Goal: Transaction & Acquisition: Purchase product/service

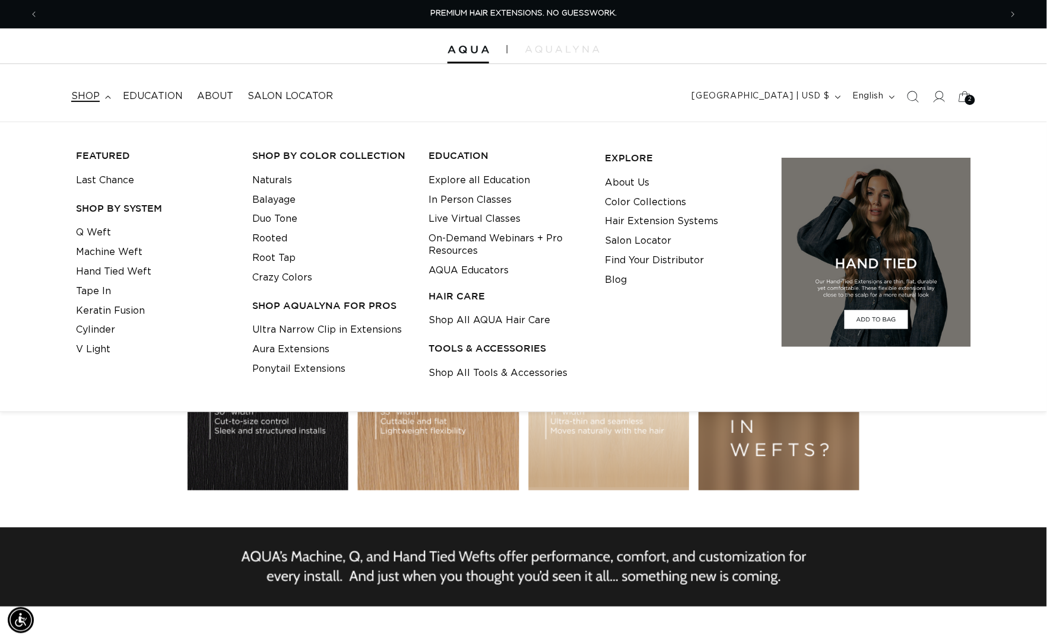
click at [92, 96] on span "shop" at bounding box center [85, 96] width 28 height 12
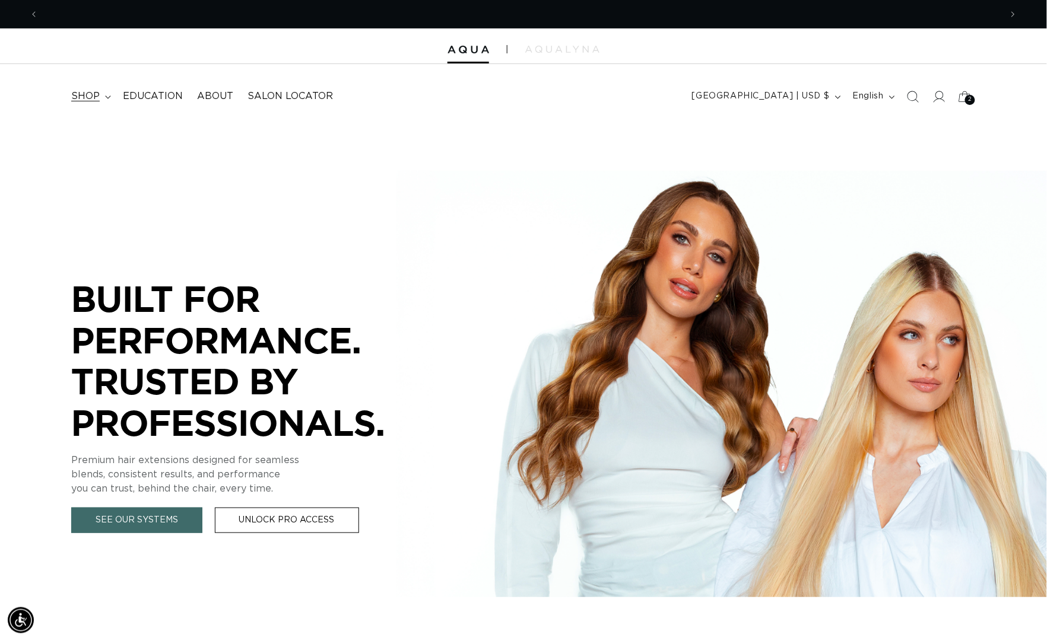
scroll to position [0, 960]
click at [92, 96] on span "shop" at bounding box center [85, 96] width 28 height 12
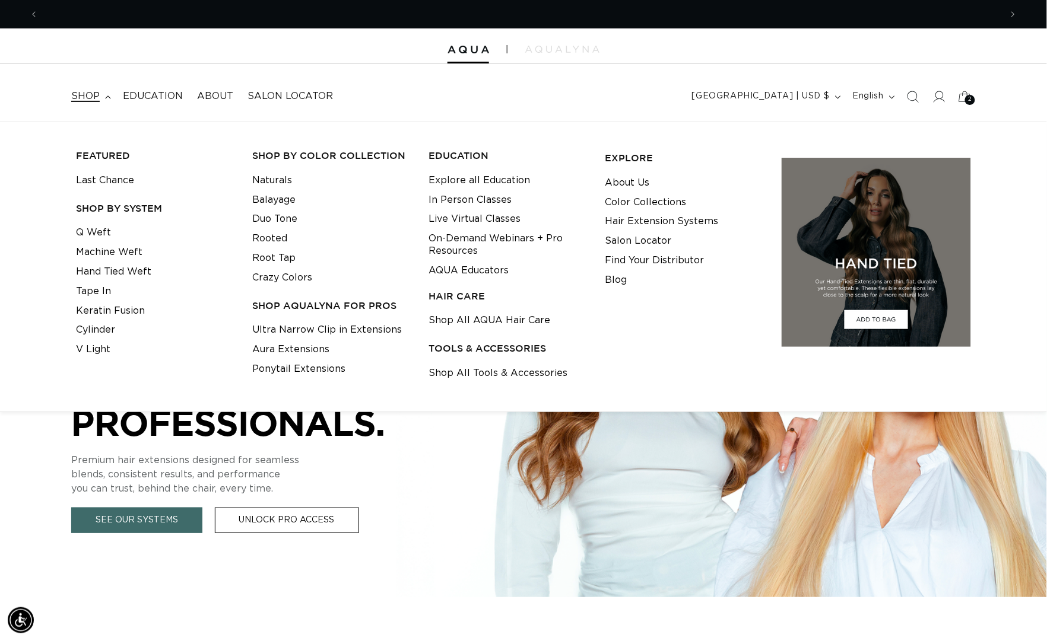
scroll to position [0, 1921]
click at [104, 234] on link "Q Weft" at bounding box center [93, 233] width 35 height 20
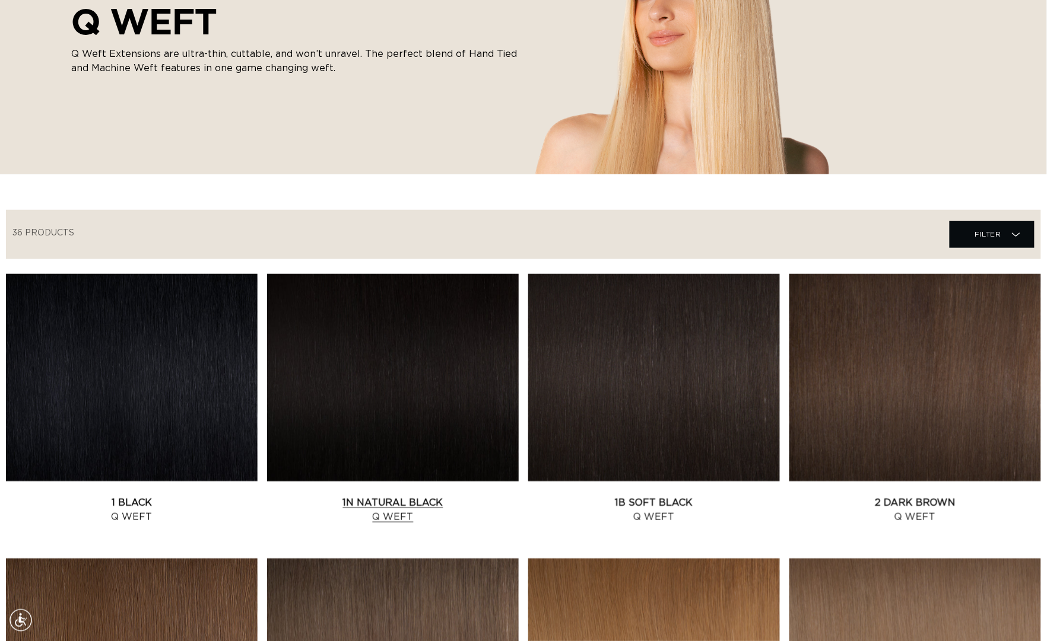
click at [317, 496] on link "1N Natural Black Q Weft" at bounding box center [393, 510] width 252 height 28
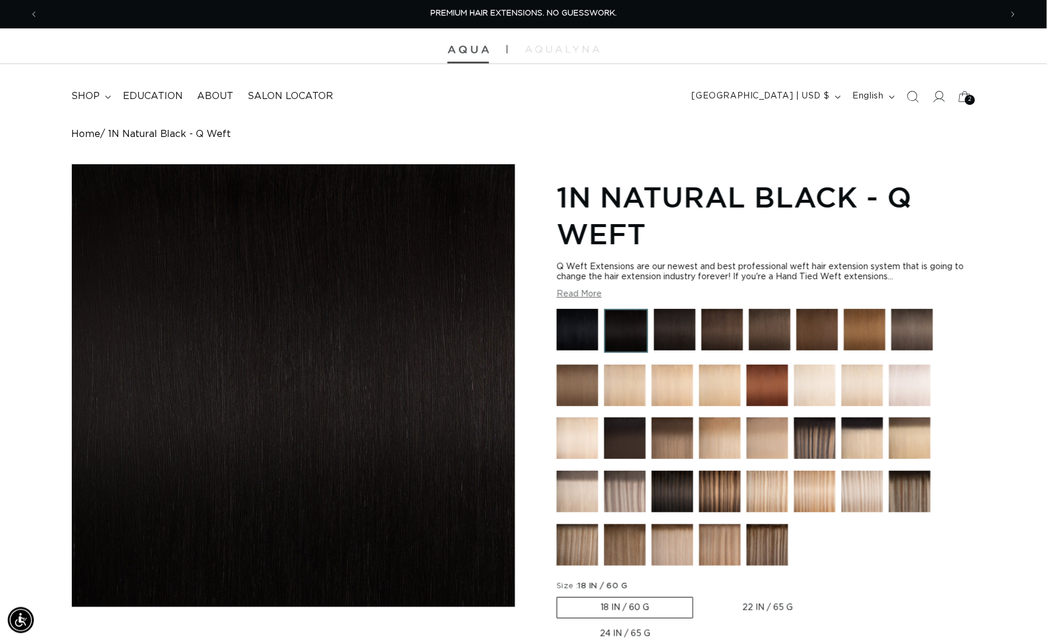
click at [469, 49] on img at bounding box center [468, 50] width 42 height 8
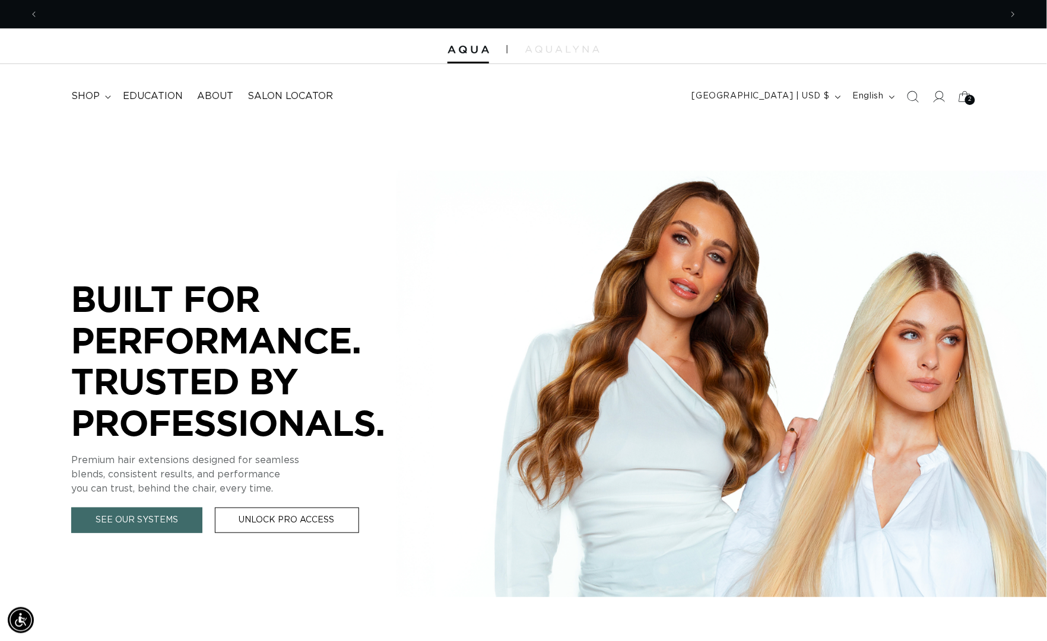
scroll to position [0, 960]
click at [85, 97] on span "shop" at bounding box center [85, 96] width 28 height 12
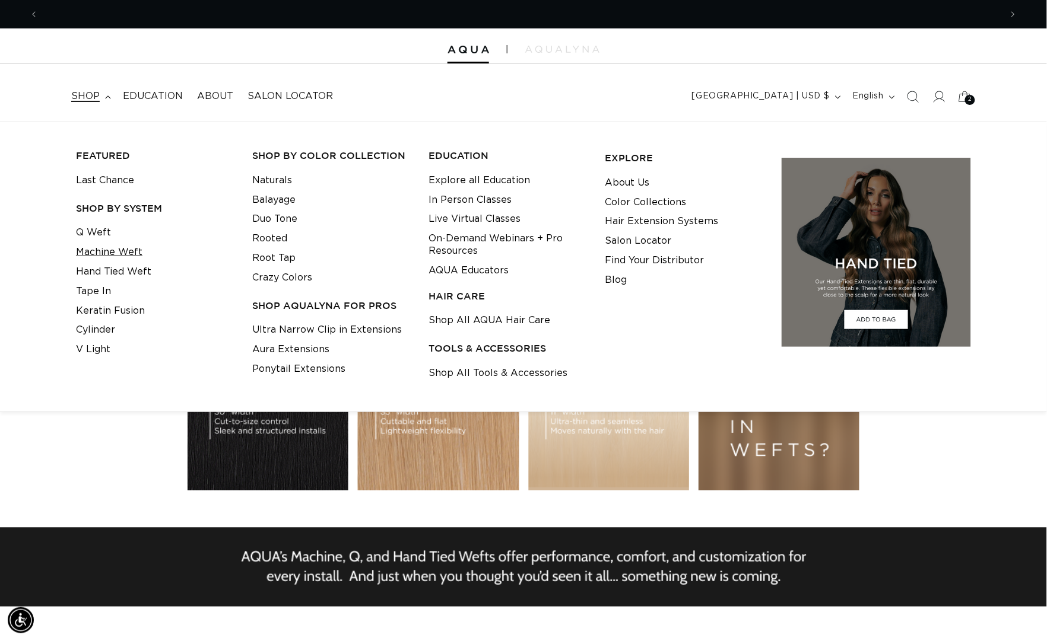
scroll to position [0, 0]
click at [102, 252] on link "Machine Weft" at bounding box center [109, 253] width 66 height 20
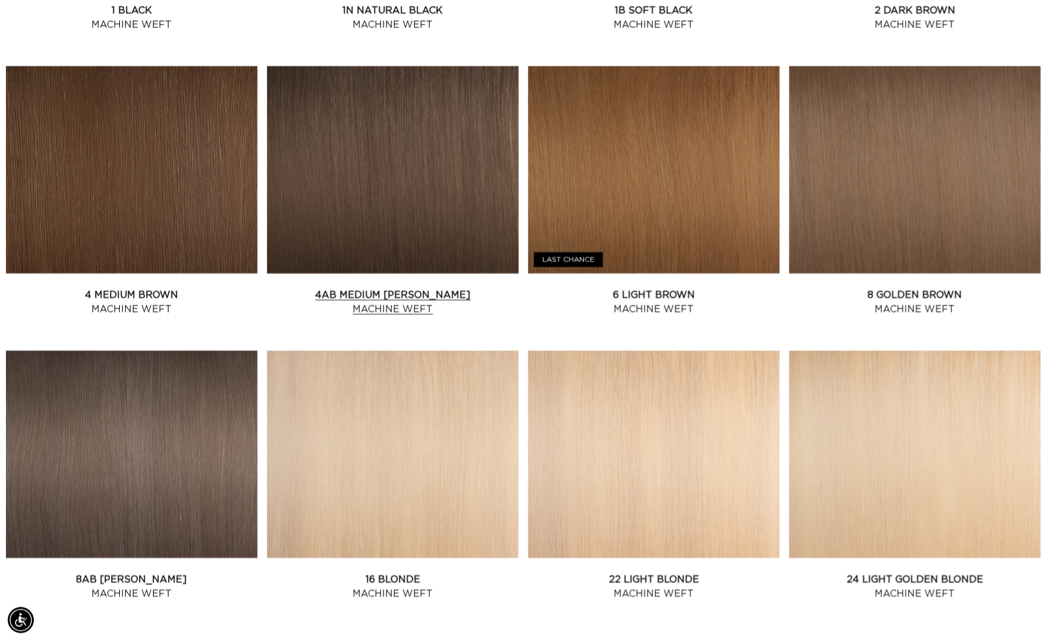
scroll to position [489, 0]
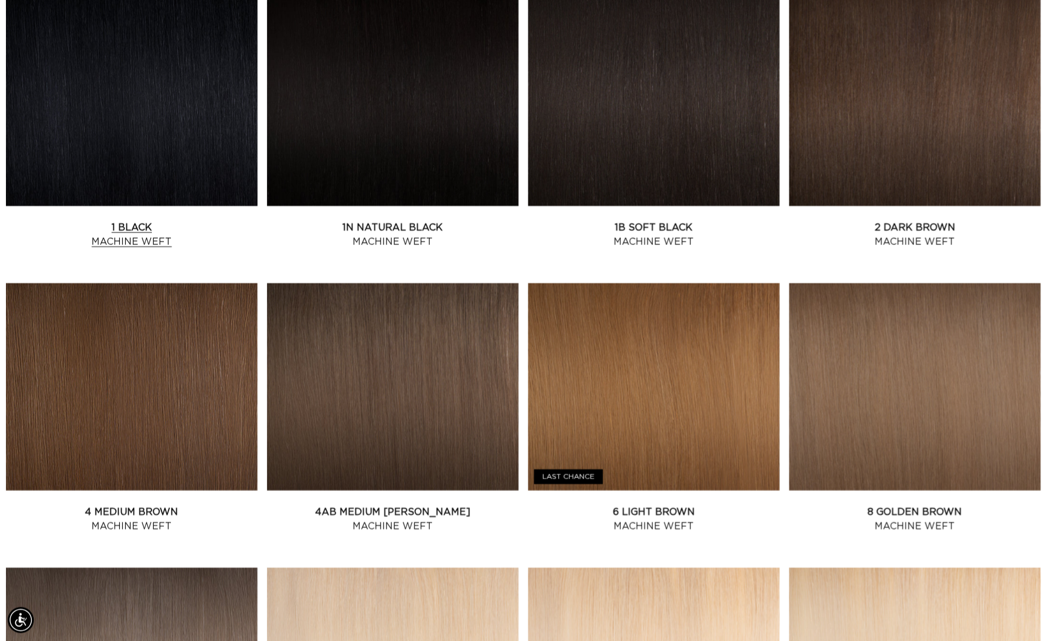
click at [180, 221] on link "1 Black Machine Weft" at bounding box center [132, 235] width 252 height 28
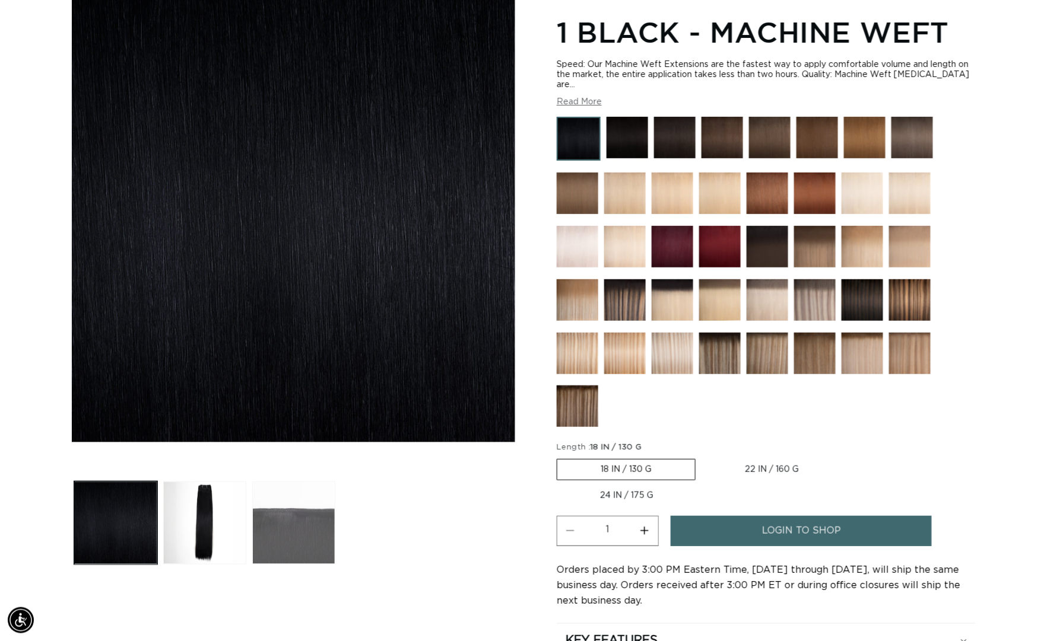
scroll to position [0, 960]
click at [226, 510] on button "Load image 2 in gallery view" at bounding box center [204, 523] width 83 height 83
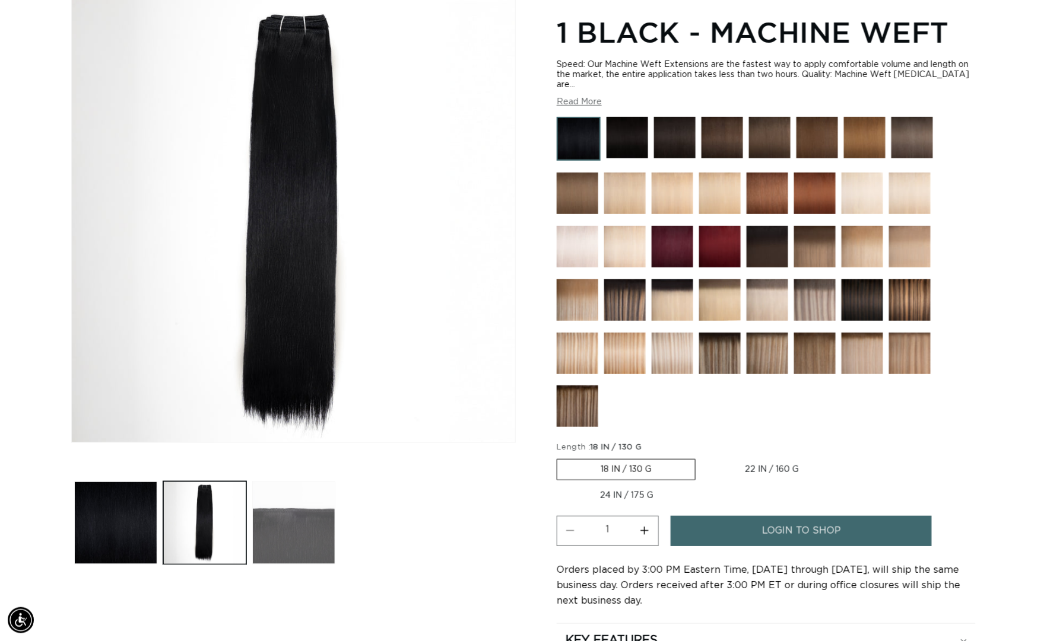
click at [274, 513] on button "Load image 3 in gallery view" at bounding box center [293, 523] width 83 height 83
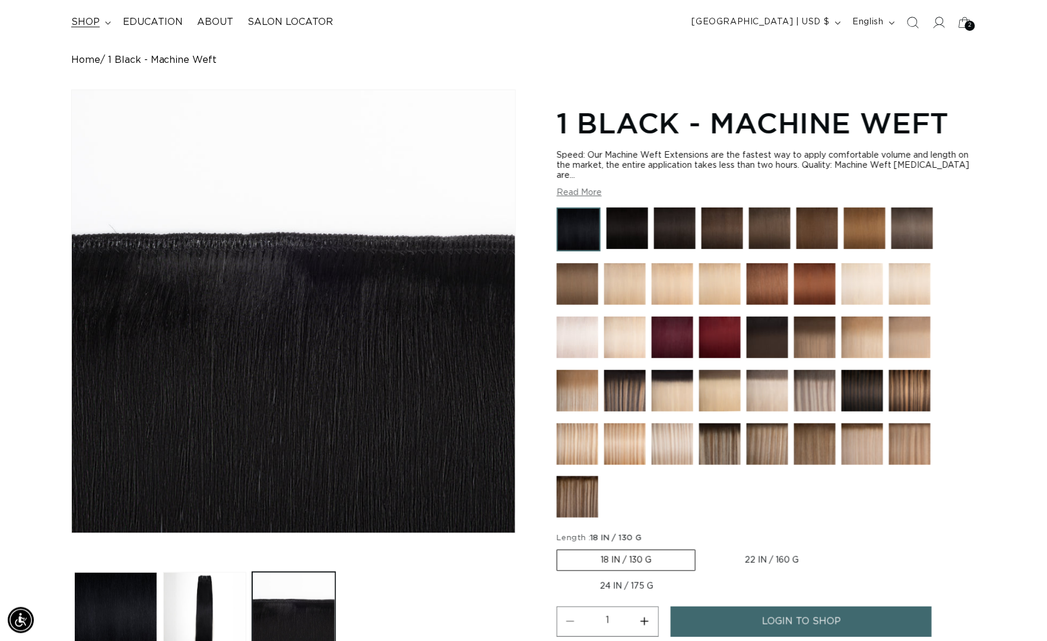
click at [78, 21] on span "shop" at bounding box center [85, 22] width 28 height 12
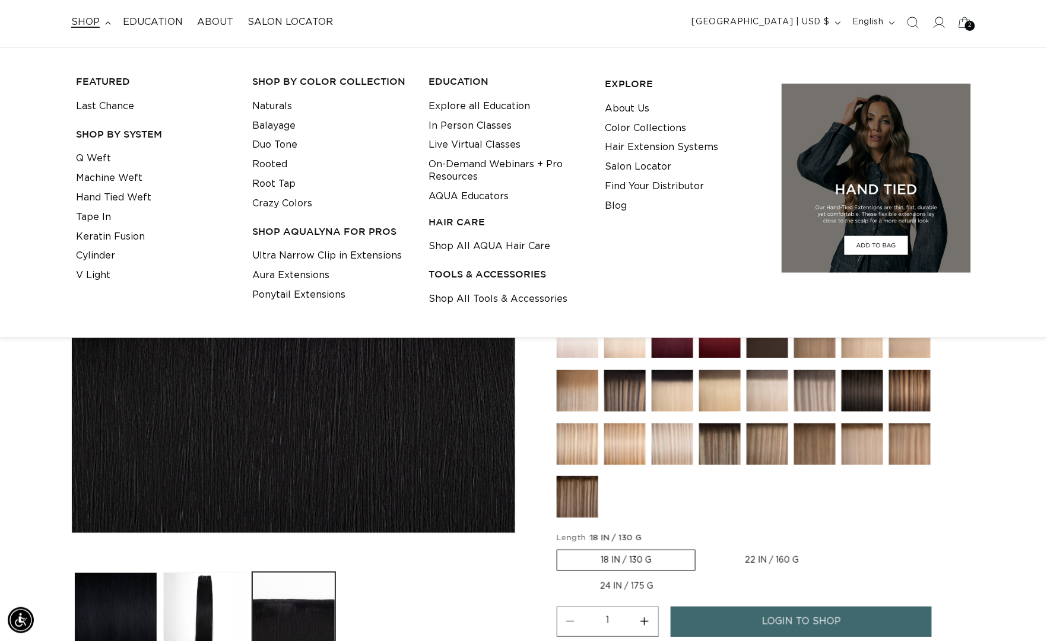
scroll to position [0, 1921]
click at [69, 426] on div "Home 1 Black - Machine Weft Image 3 is now available in gallery view Skip to pr…" at bounding box center [523, 436] width 1047 height 762
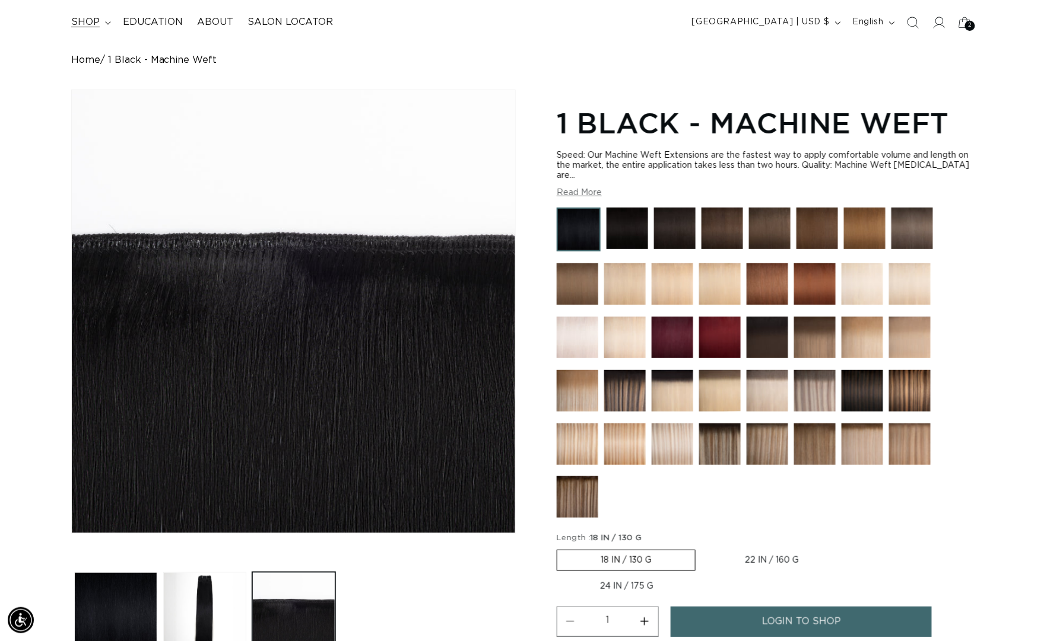
scroll to position [0, 0]
click at [96, 21] on span "shop" at bounding box center [85, 22] width 28 height 12
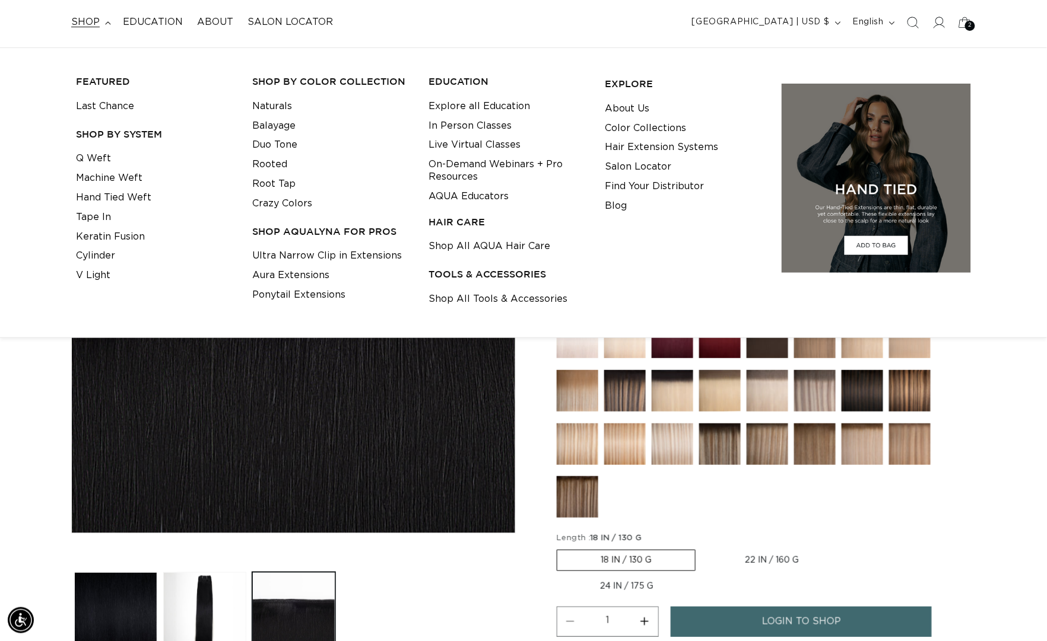
scroll to position [0, 960]
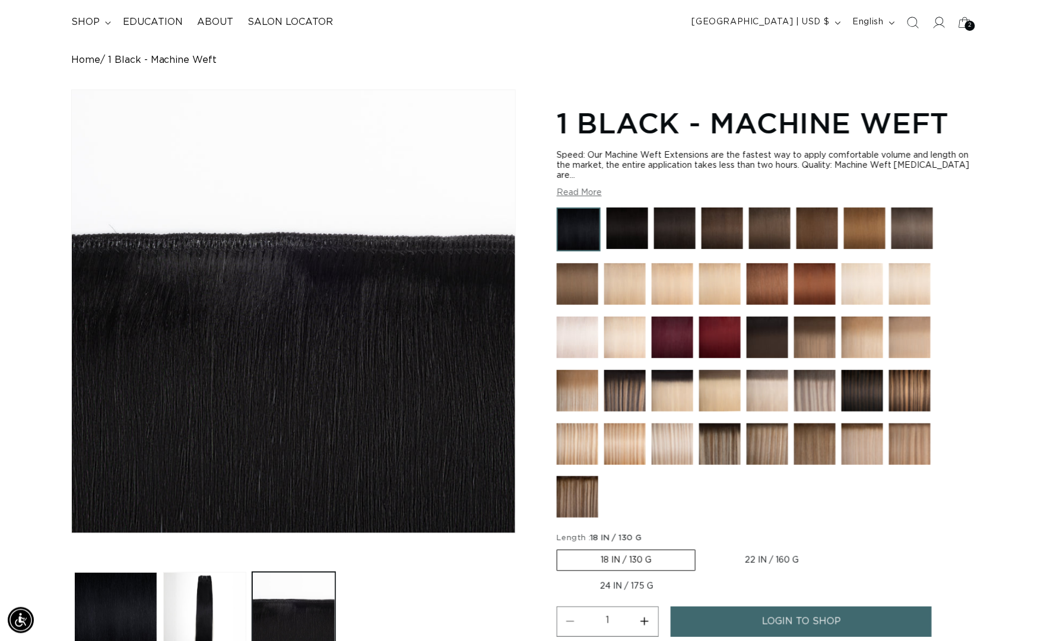
click at [631, 450] on img at bounding box center [625, 445] width 42 height 42
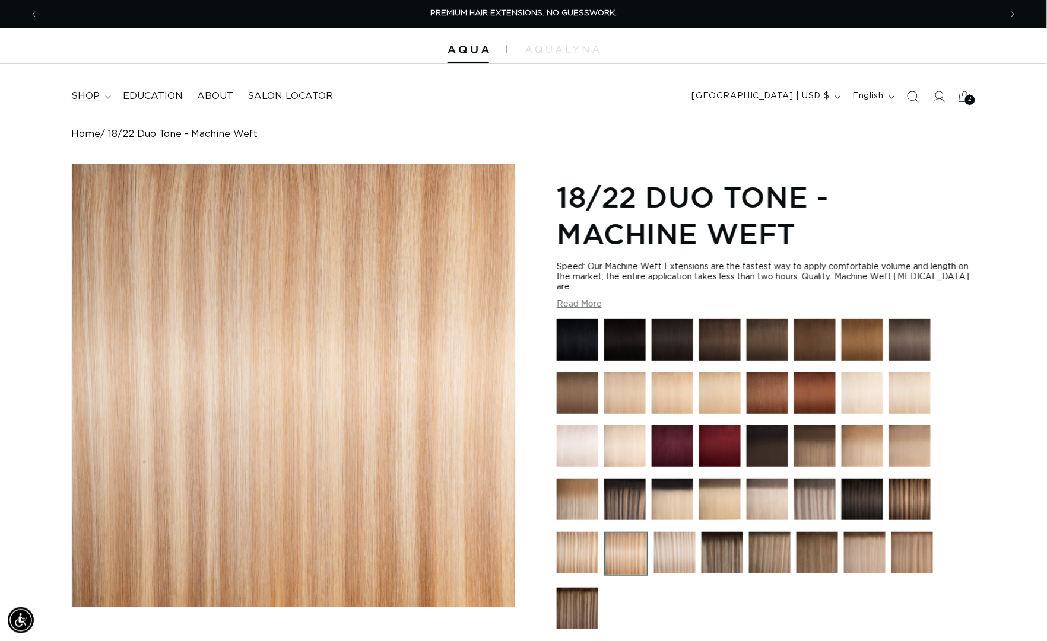
click at [97, 97] on span "shop" at bounding box center [85, 96] width 28 height 12
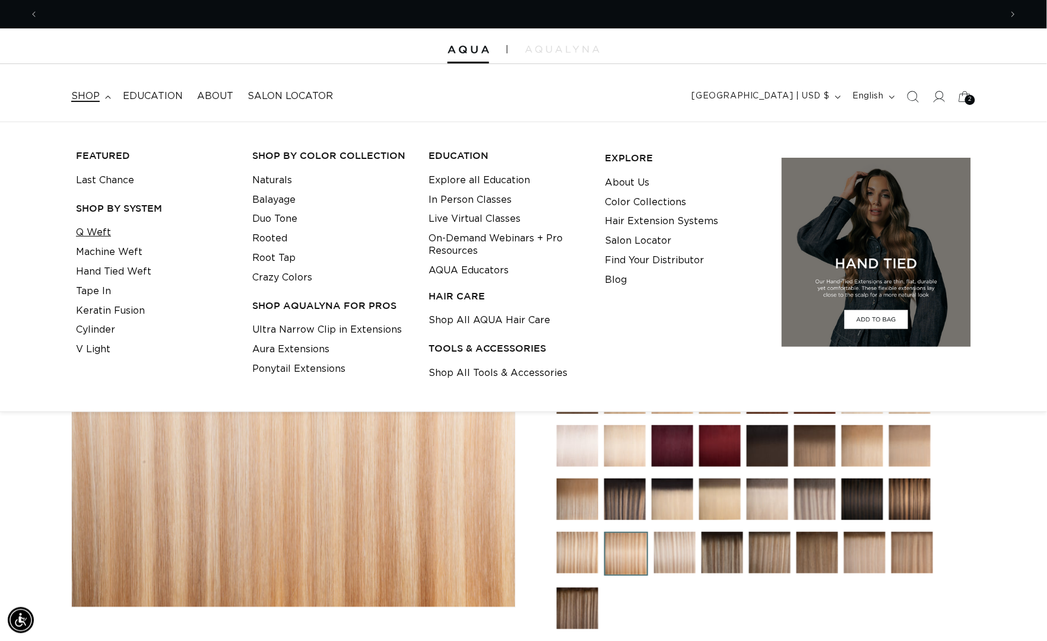
scroll to position [0, 960]
click at [106, 234] on link "Q Weft" at bounding box center [93, 233] width 35 height 20
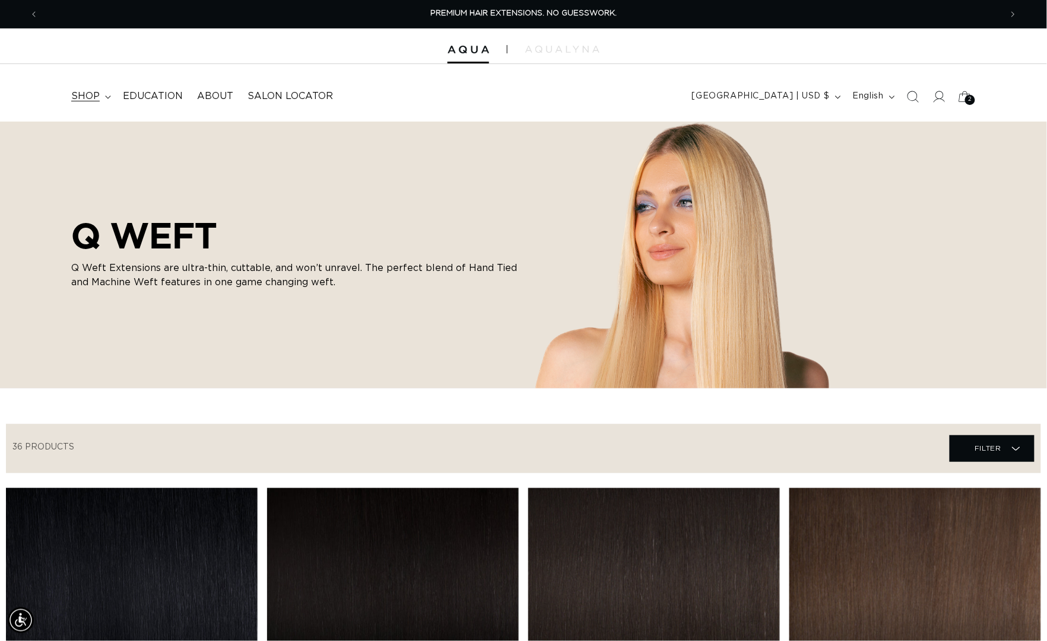
click at [106, 97] on summary "shop" at bounding box center [90, 96] width 52 height 27
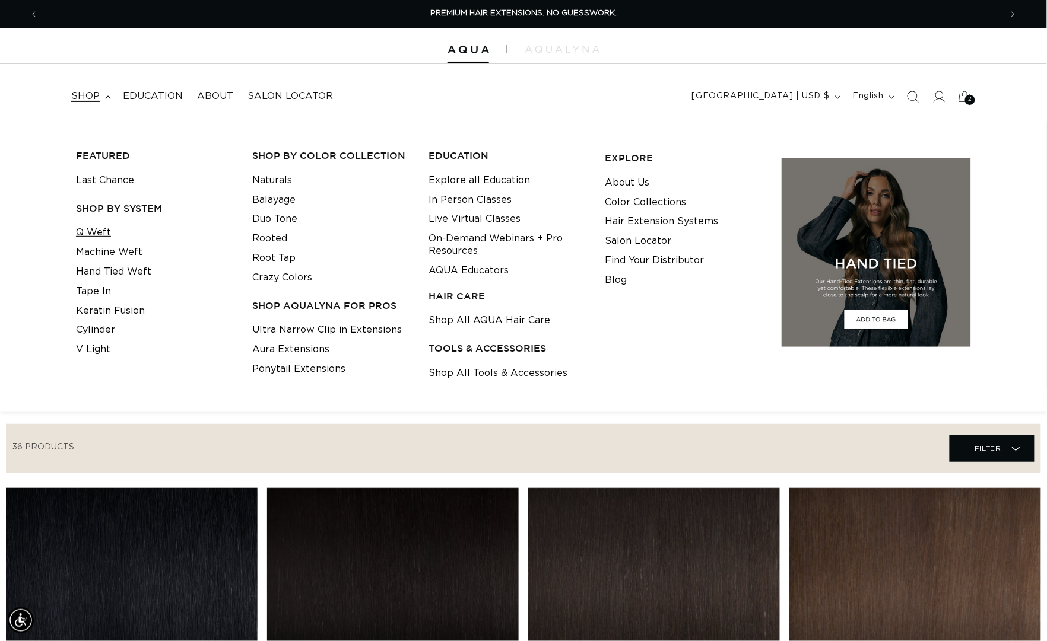
click at [106, 237] on link "Q Weft" at bounding box center [93, 233] width 35 height 20
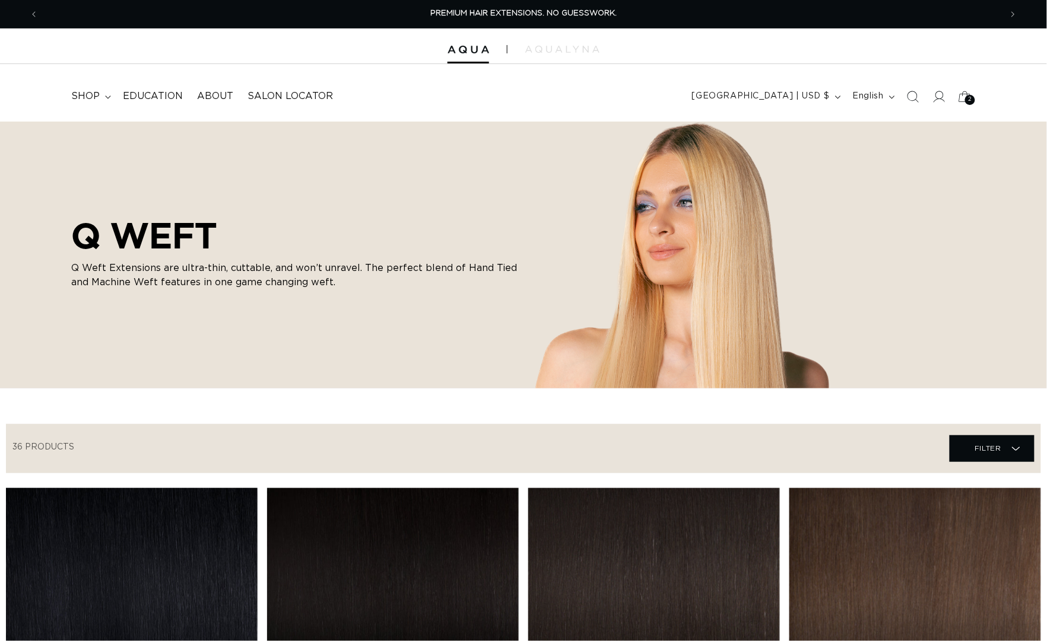
scroll to position [224, 0]
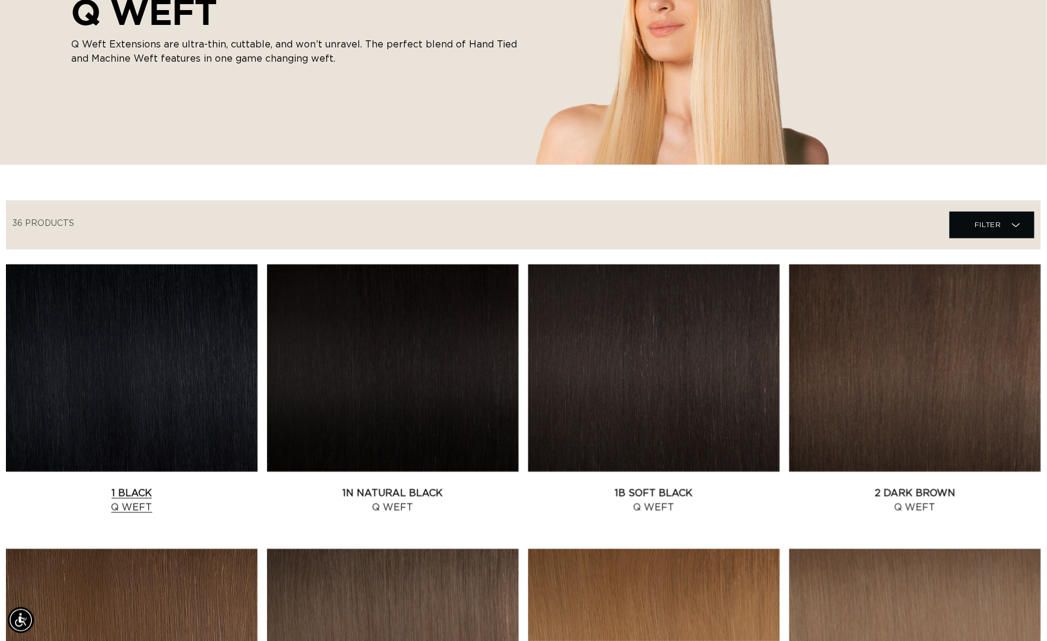
click at [165, 487] on link "1 Black Q Weft" at bounding box center [132, 501] width 252 height 28
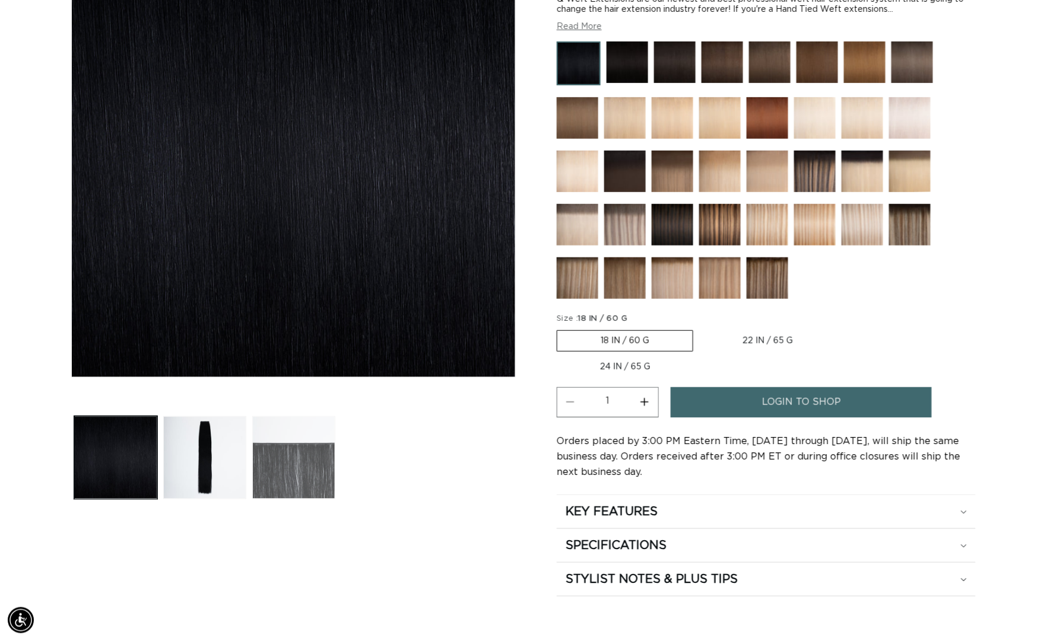
click at [262, 445] on button "Load image 3 in gallery view" at bounding box center [293, 458] width 83 height 83
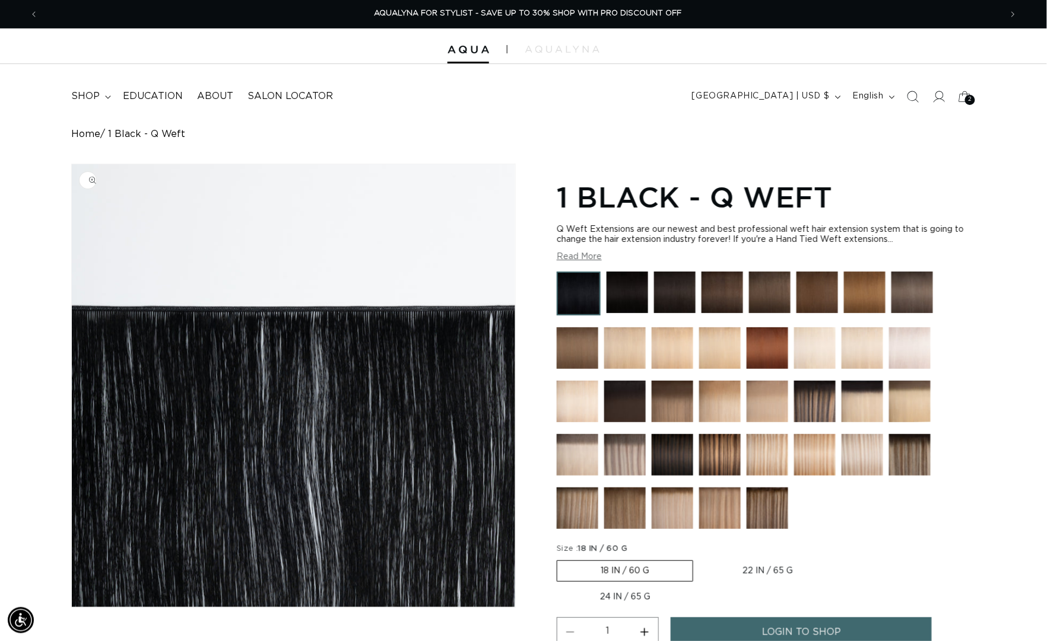
scroll to position [104, 0]
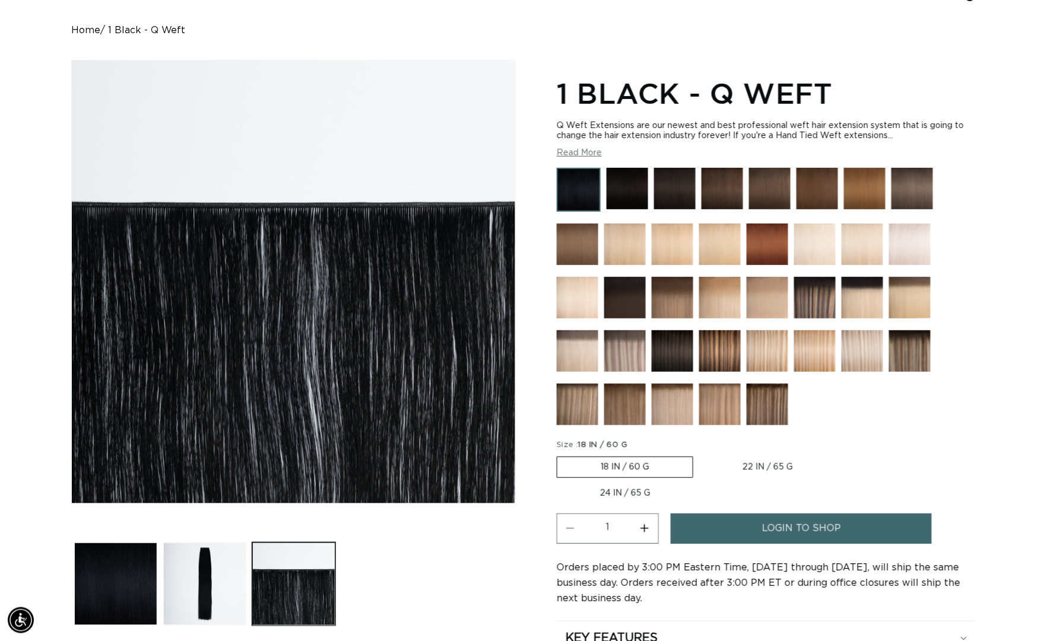
click at [869, 255] on img at bounding box center [862, 245] width 42 height 42
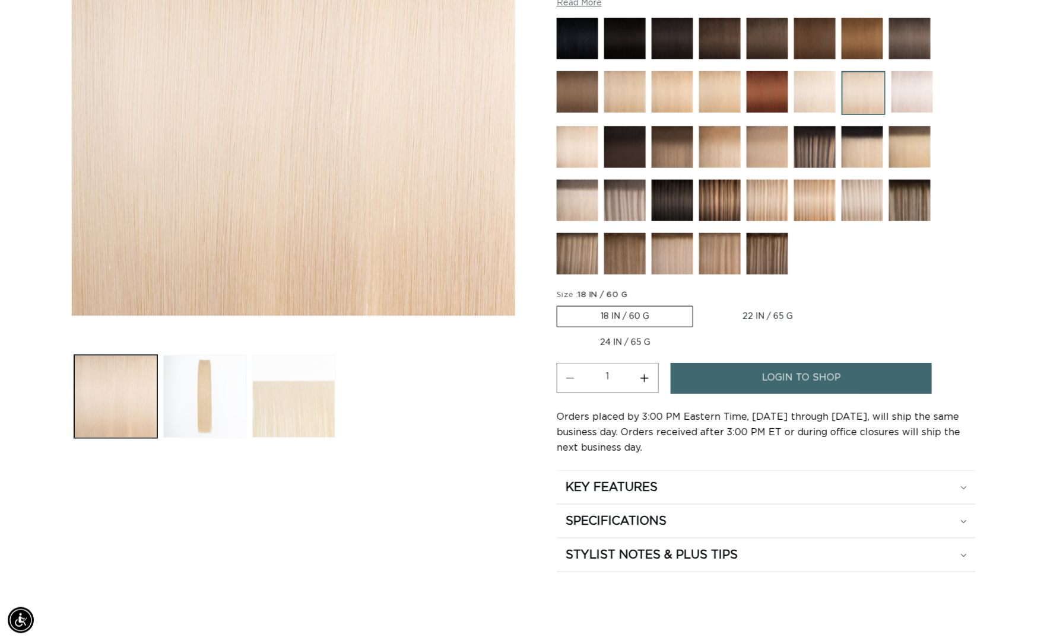
click at [263, 414] on button "Load image 3 in gallery view" at bounding box center [293, 396] width 83 height 83
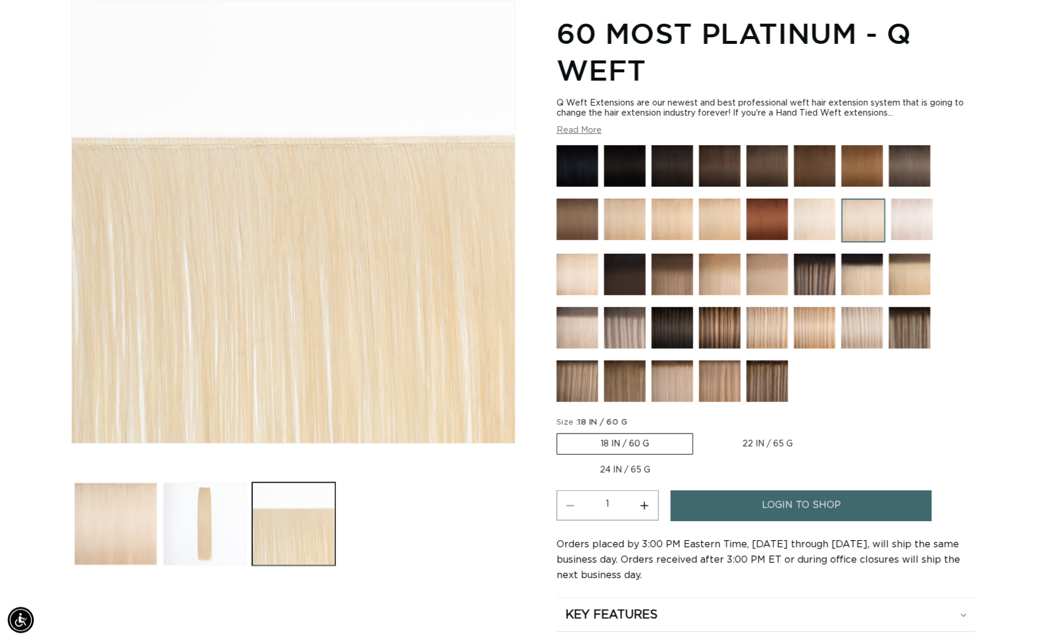
scroll to position [0, 960]
click at [723, 221] on img at bounding box center [720, 220] width 42 height 42
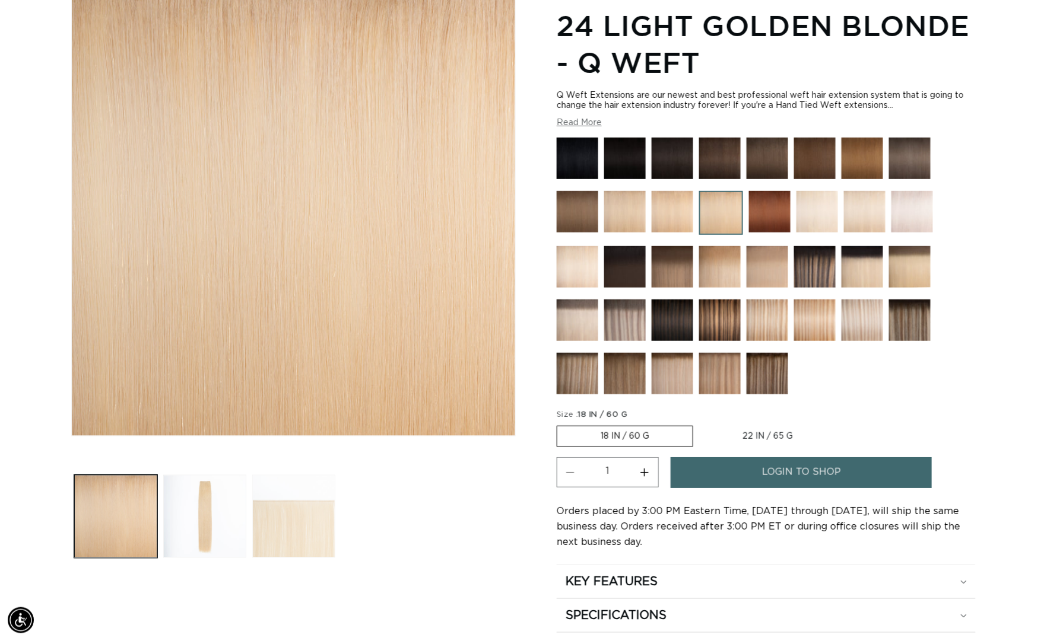
click at [278, 506] on button "Load image 3 in gallery view" at bounding box center [293, 516] width 83 height 83
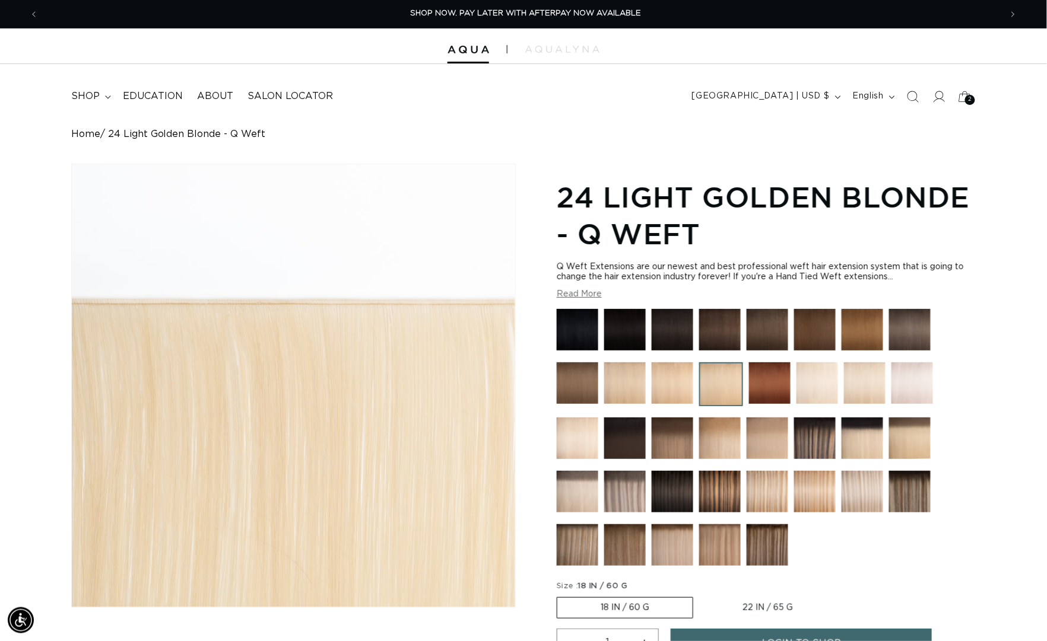
click at [465, 56] on div at bounding box center [523, 46] width 1047 height 36
click at [464, 50] on img at bounding box center [468, 50] width 42 height 8
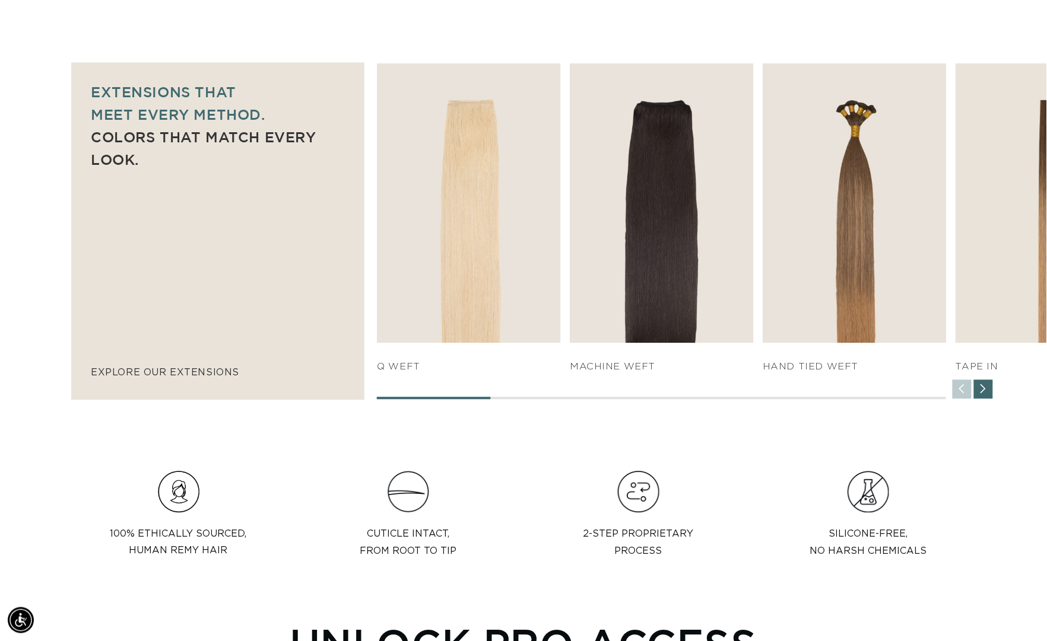
scroll to position [0, 1921]
